Goal: Find specific page/section: Find specific page/section

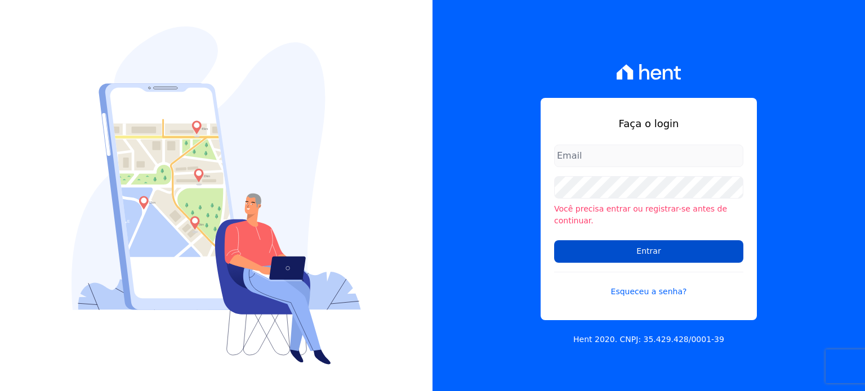
type input "natalie.pereira@habrasconstrutora.com.br"
click at [611, 245] on input "Entrar" at bounding box center [648, 251] width 189 height 23
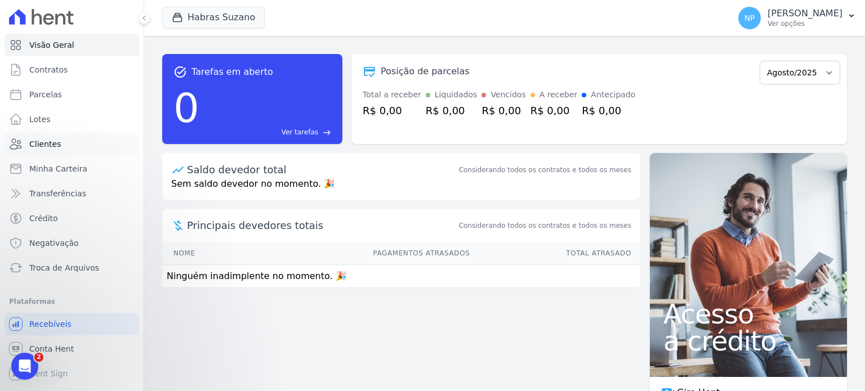
click at [39, 144] on span "Clientes" at bounding box center [45, 144] width 32 height 11
